Goal: Task Accomplishment & Management: Use online tool/utility

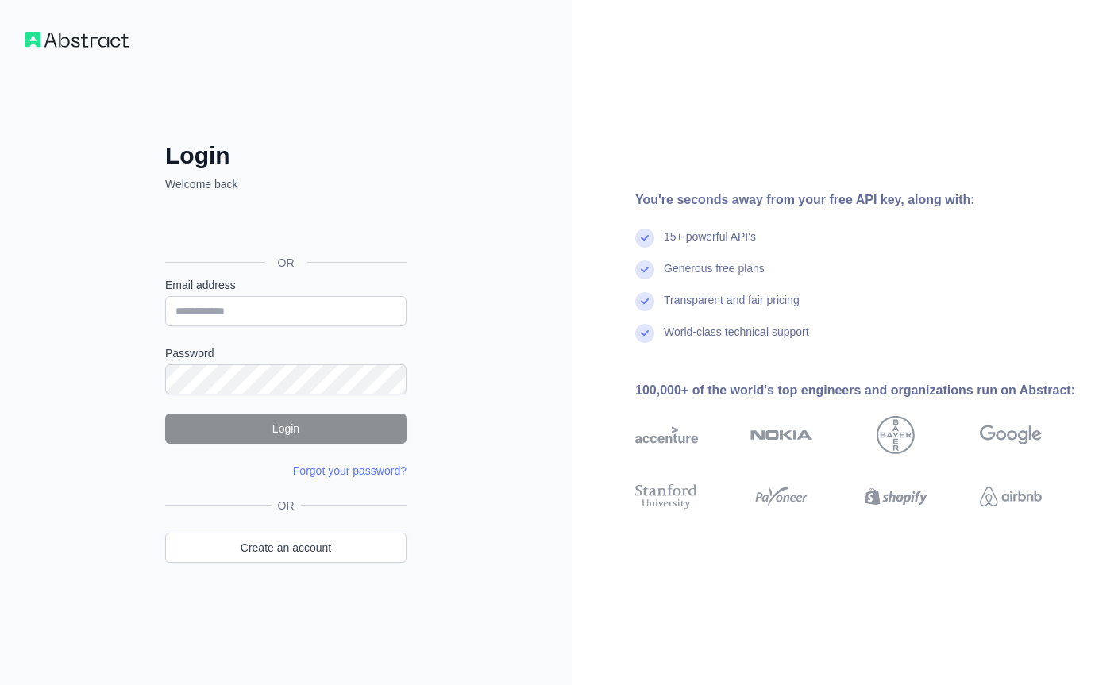
click at [298, 216] on div "Acceder con Google. Se abre en una pestaña nueva" at bounding box center [284, 227] width 238 height 35
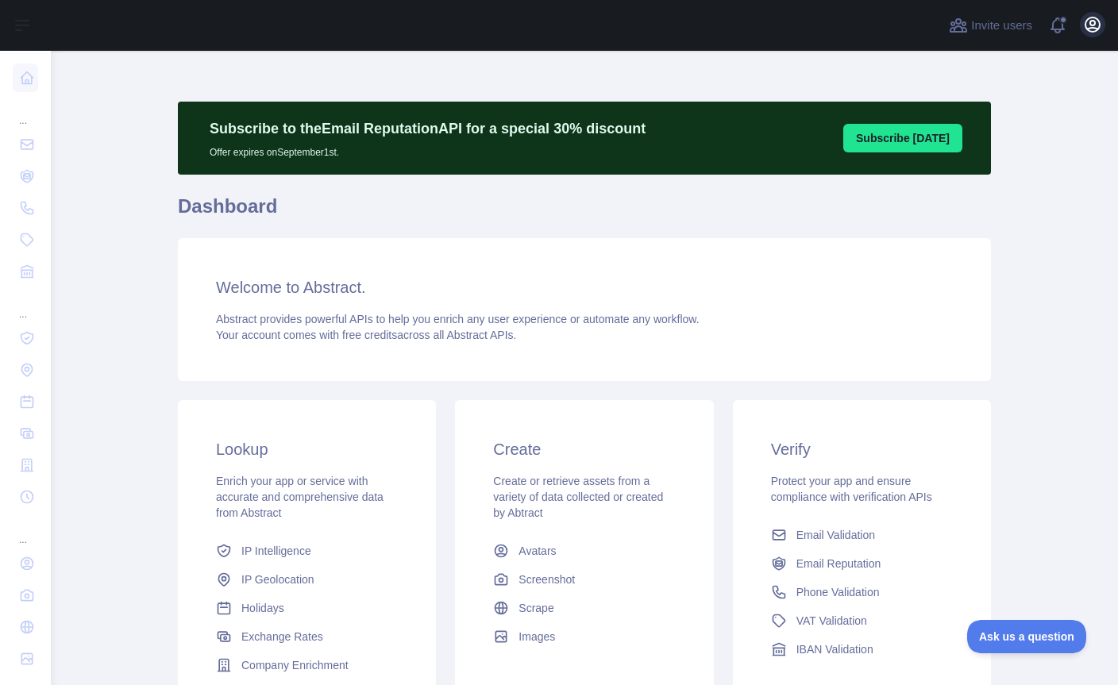
click at [1083, 31] on icon "button" at bounding box center [1092, 24] width 19 height 19
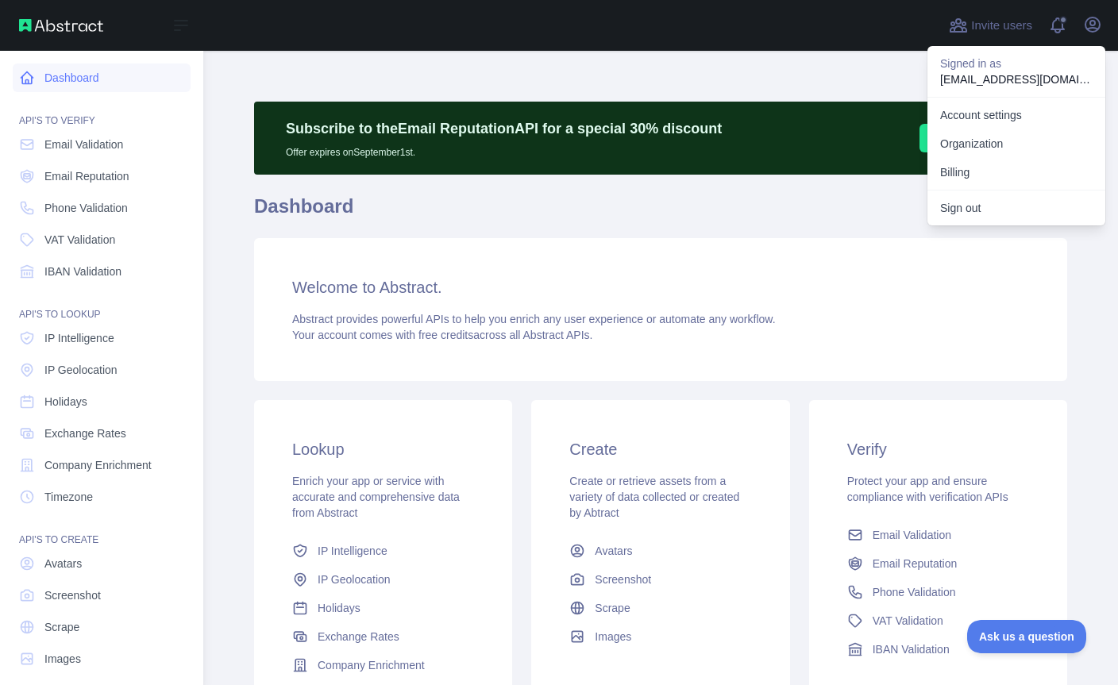
click at [68, 87] on link "Dashboard" at bounding box center [102, 78] width 178 height 29
click at [92, 141] on span "Email Validation" at bounding box center [83, 145] width 79 height 16
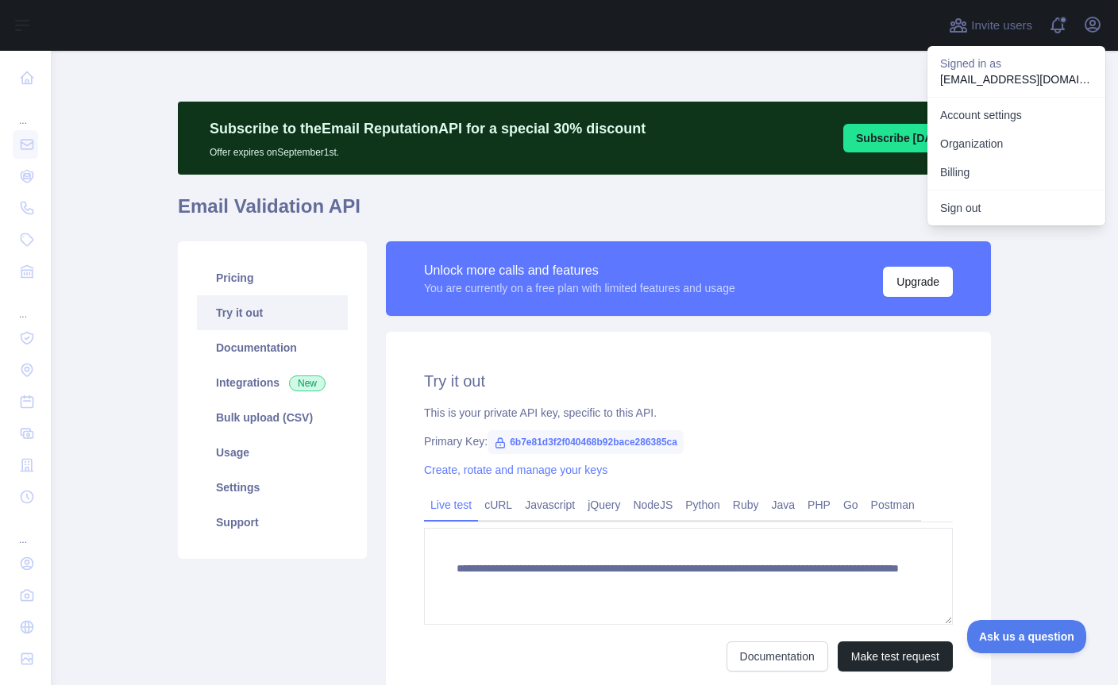
click at [508, 472] on link "Create, rotate and manage your keys" at bounding box center [515, 470] width 183 height 13
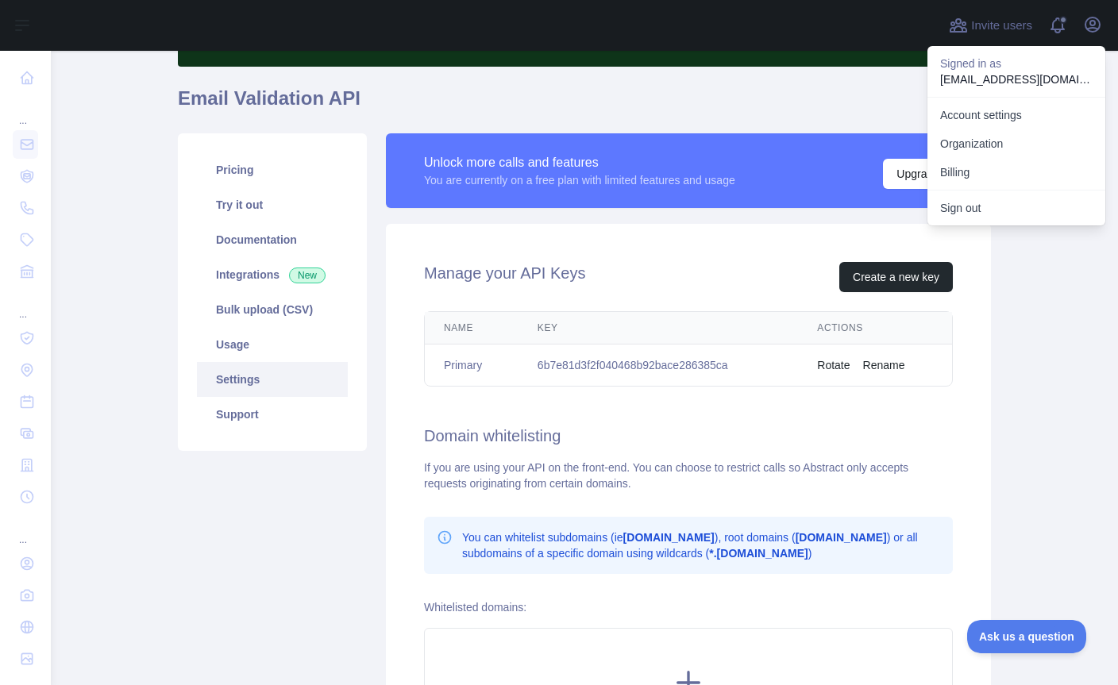
scroll to position [107, 0]
click at [867, 280] on button "Create a new key" at bounding box center [897, 278] width 114 height 30
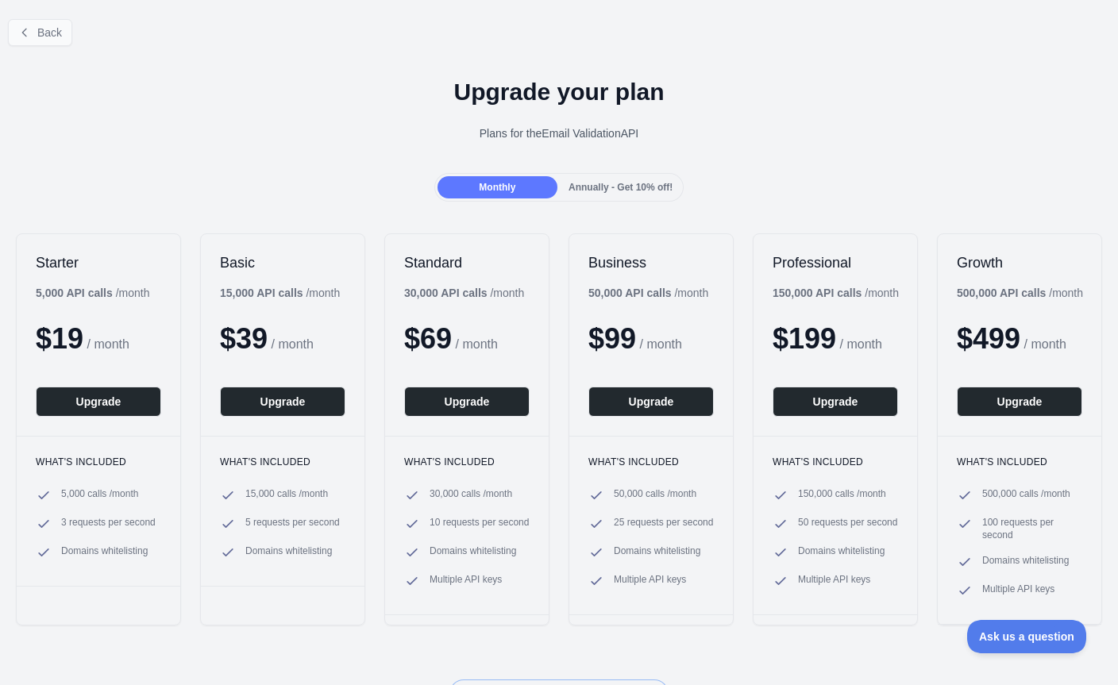
click at [49, 40] on button "Back" at bounding box center [40, 32] width 64 height 27
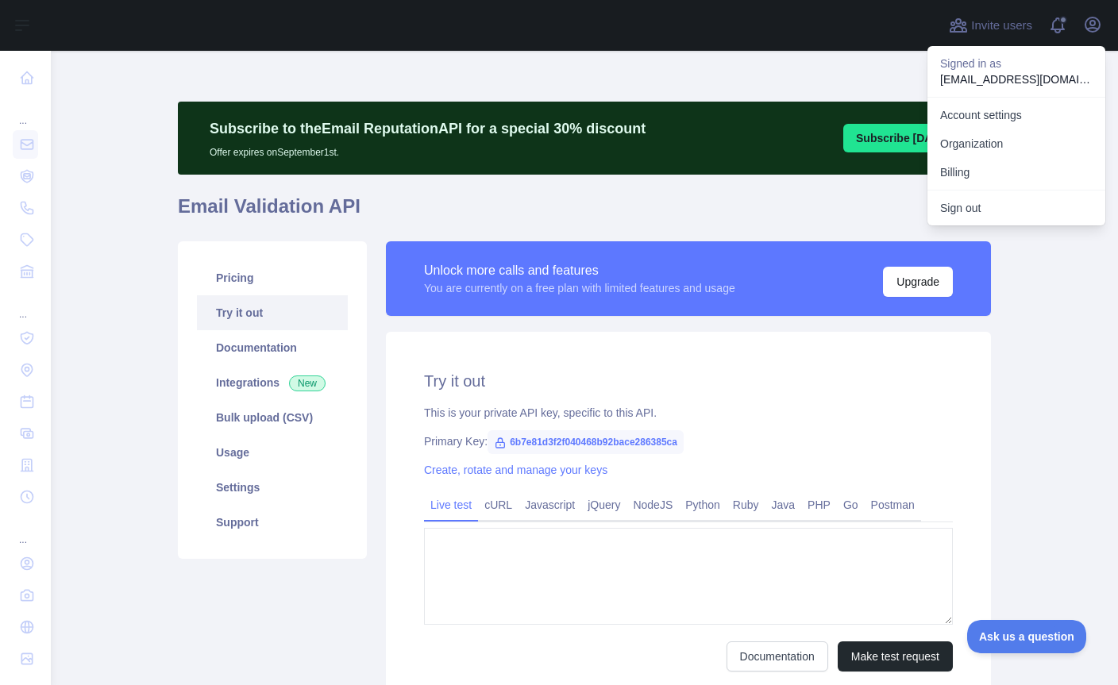
type textarea "**********"
click at [556, 439] on span "6b7e81d3f2f040468b92bace286385ca" at bounding box center [586, 442] width 196 height 24
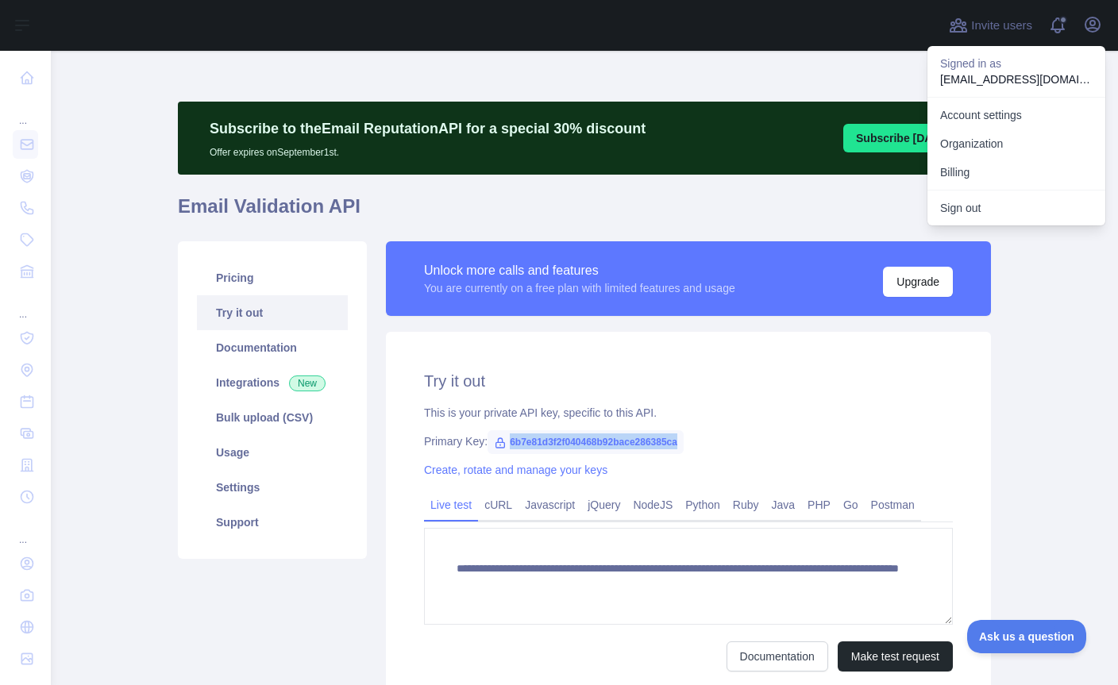
click at [556, 439] on span "6b7e81d3f2f040468b92bace286385ca" at bounding box center [586, 442] width 196 height 24
copy div "6b7e81d3f2f040468b92bace286385ca"
